Goal: Navigation & Orientation: Find specific page/section

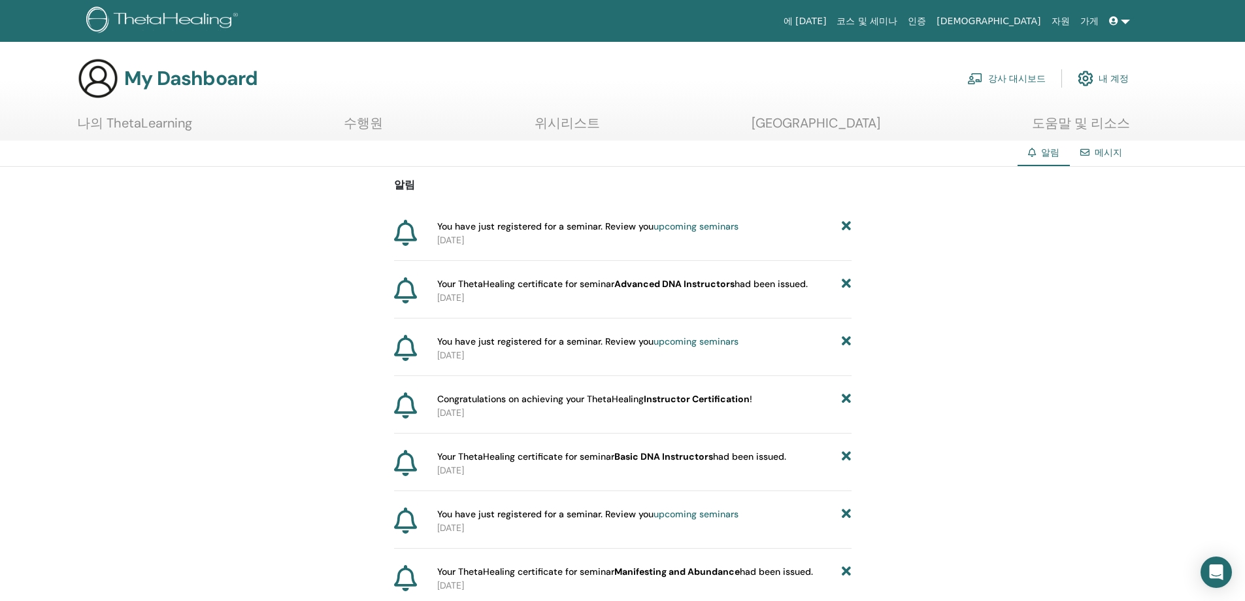
click at [903, 22] on link "코스 및 세미나" at bounding box center [866, 21] width 71 height 24
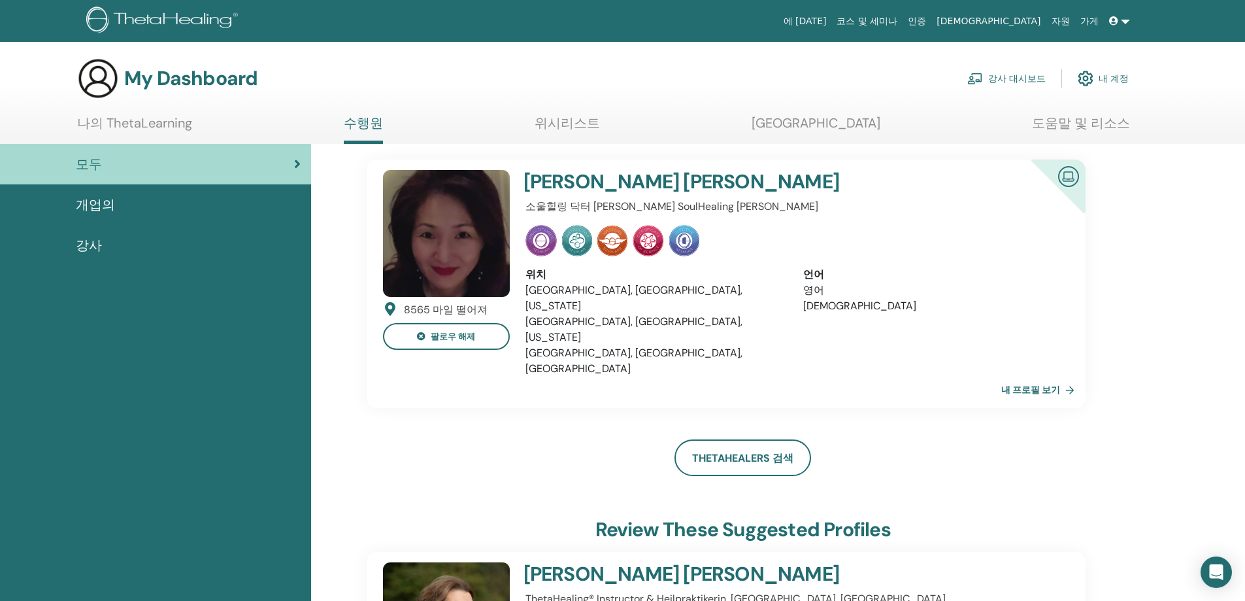
click at [79, 246] on span "강사" at bounding box center [89, 245] width 26 height 20
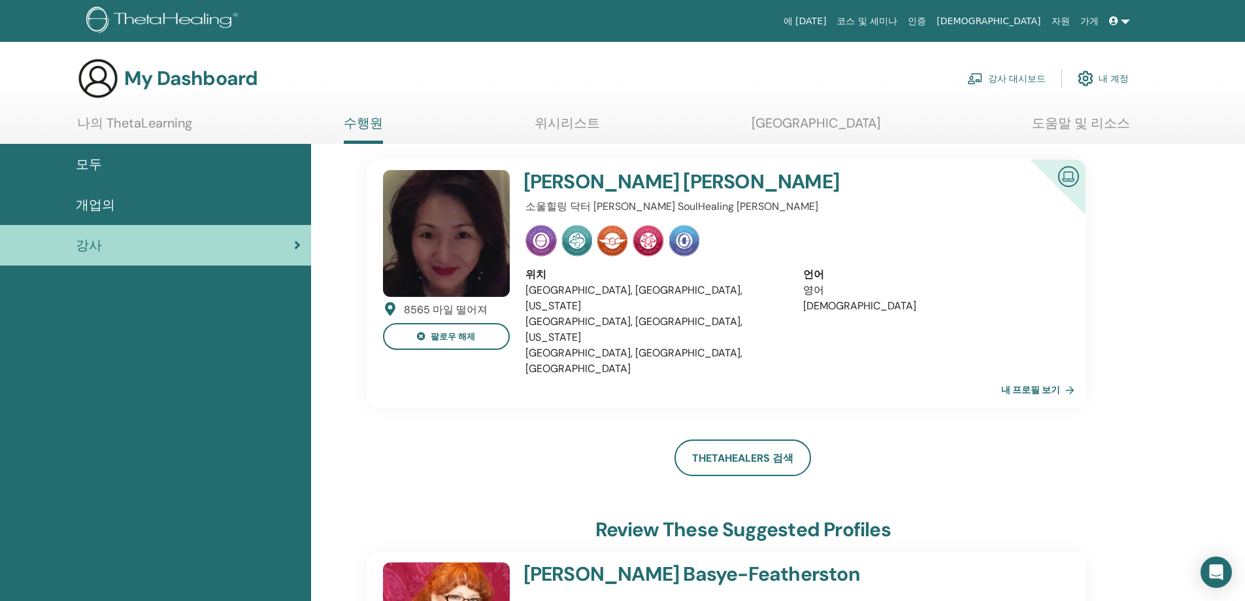
click at [1046, 376] on link "내 프로필 보기" at bounding box center [1040, 389] width 78 height 26
